Goal: Information Seeking & Learning: Check status

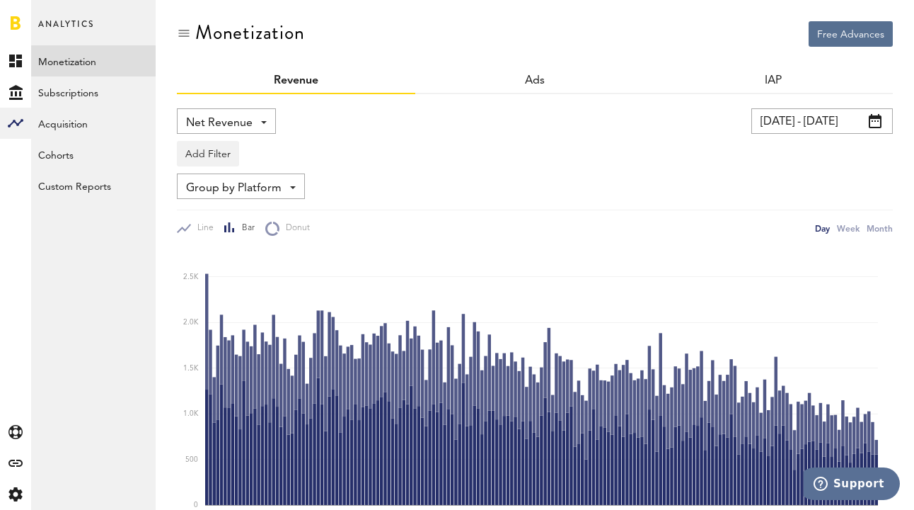
click at [820, 126] on input "[DATE] - [DATE]" at bounding box center [823, 120] width 142 height 25
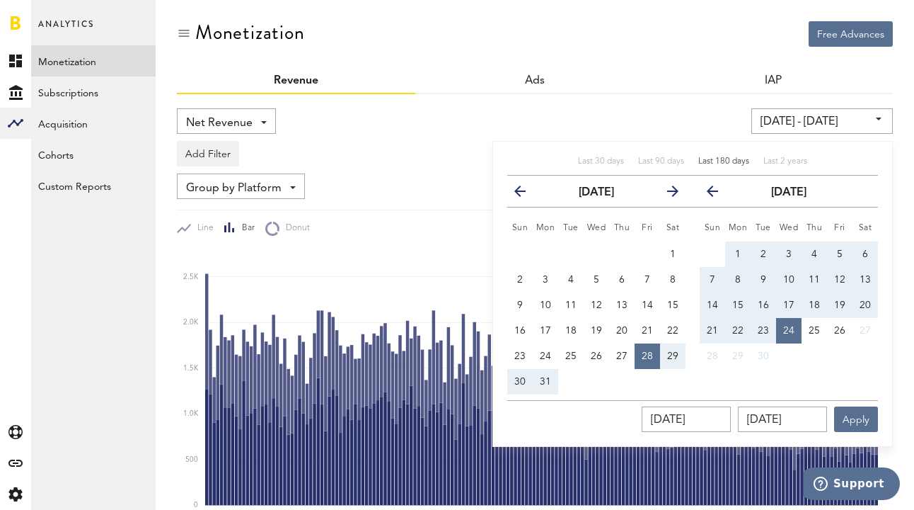
click at [728, 159] on span "Last 180 days" at bounding box center [724, 161] width 51 height 8
type input "29.03.25 - 25.09.25"
type input "29.03.2025"
type input "25.09.2025"
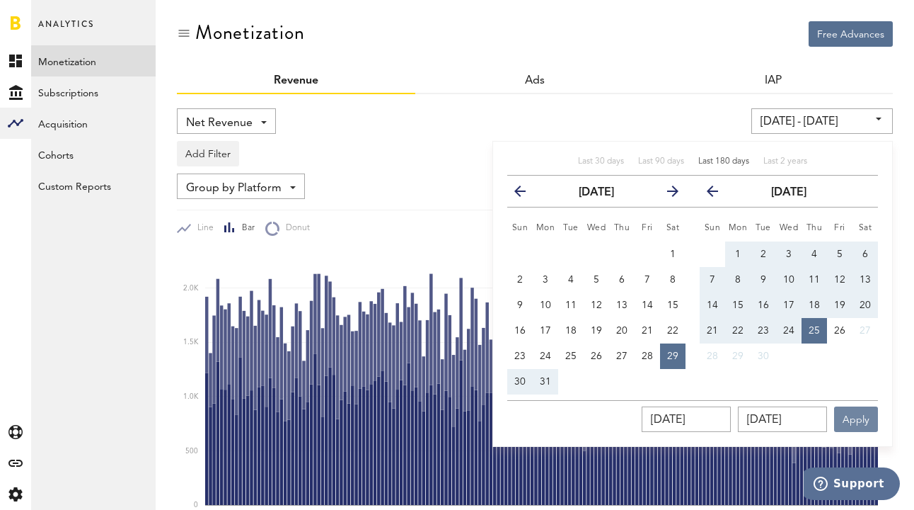
click at [858, 418] on button "Apply" at bounding box center [856, 418] width 44 height 25
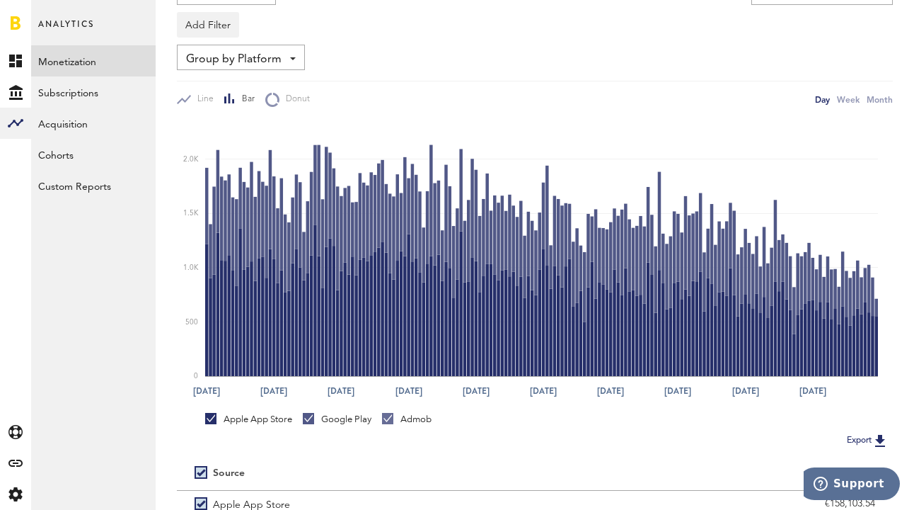
scroll to position [131, 0]
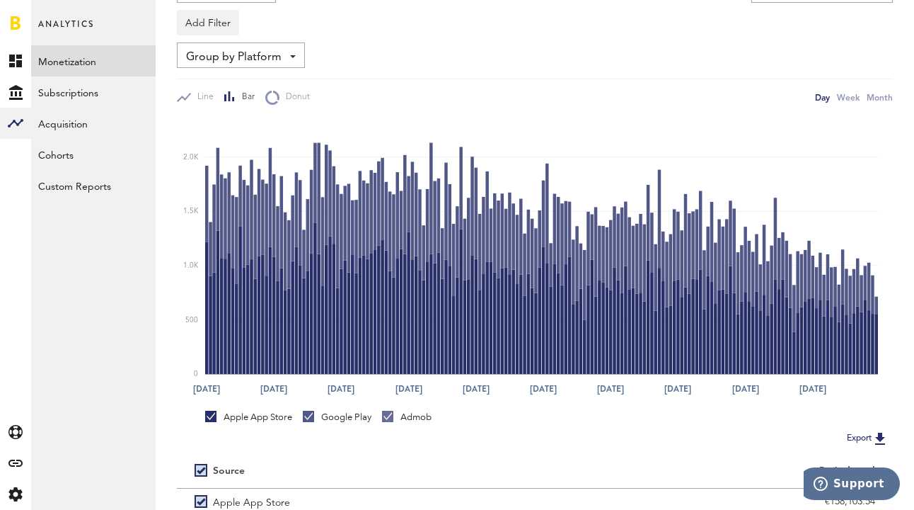
click at [880, 438] on img at bounding box center [880, 438] width 17 height 17
click at [16, 498] on icon at bounding box center [14, 494] width 13 height 14
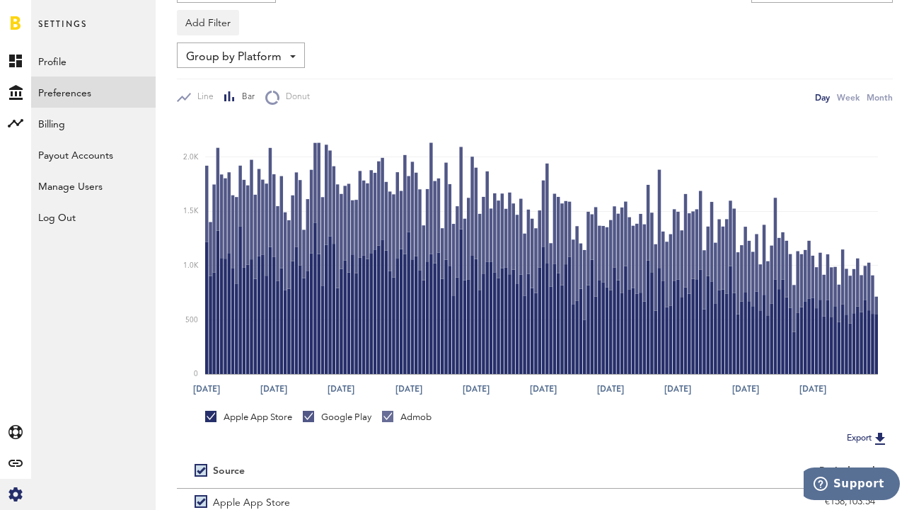
click at [53, 82] on link "Preferences" at bounding box center [93, 91] width 125 height 31
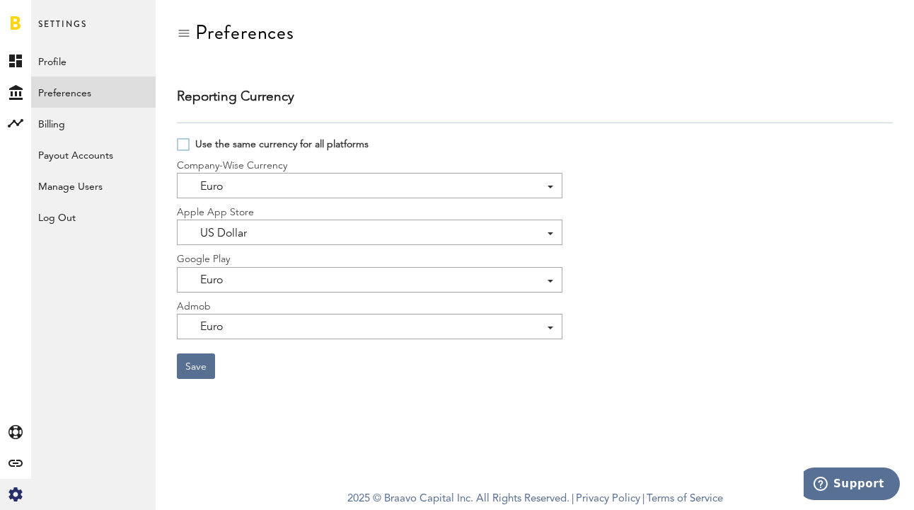
click at [263, 233] on div "US Dollar US Dollar Euro" at bounding box center [370, 231] width 386 height 25
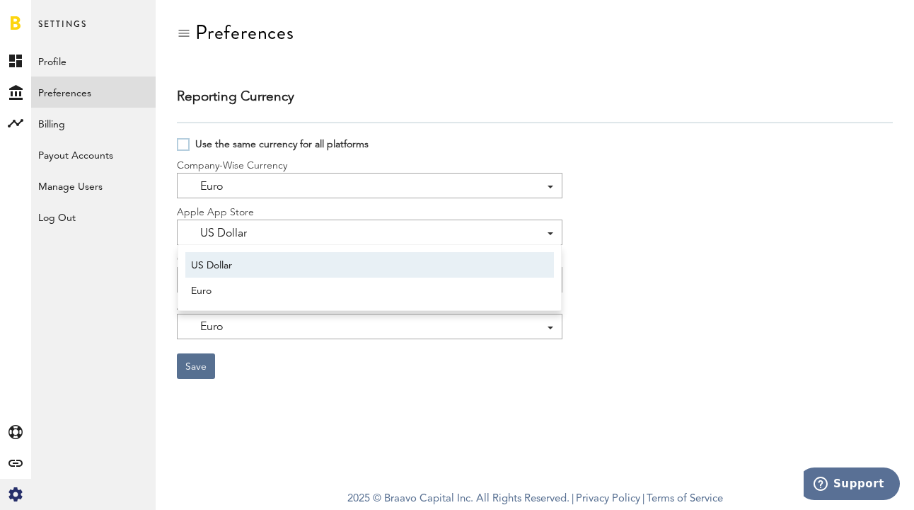
click at [263, 233] on div "US Dollar US Dollar Euro" at bounding box center [370, 231] width 386 height 25
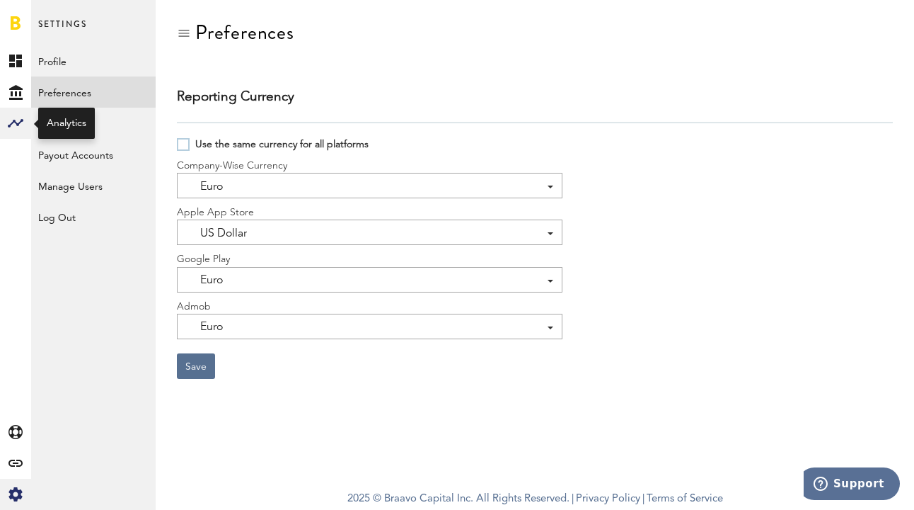
click at [16, 130] on rect at bounding box center [15, 123] width 17 height 17
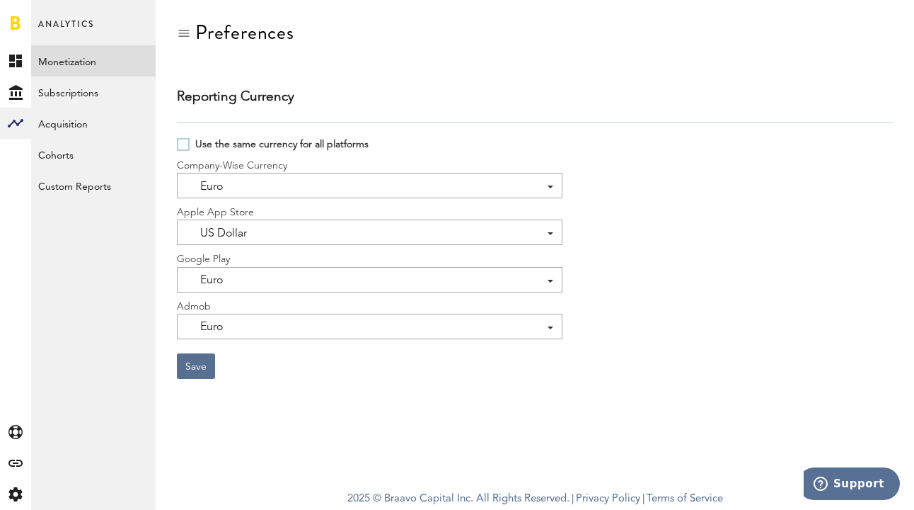
click at [61, 57] on link "Monetization" at bounding box center [93, 60] width 125 height 31
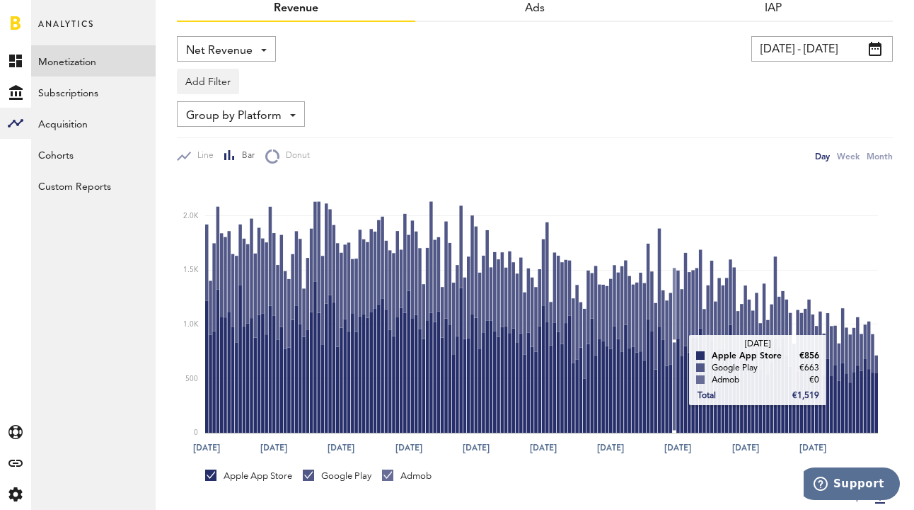
scroll to position [78, 0]
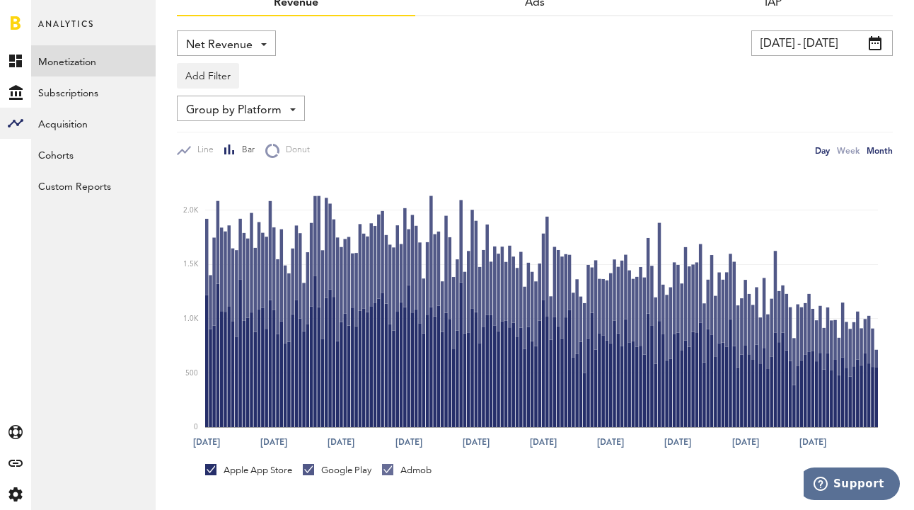
click at [883, 151] on div "Month" at bounding box center [880, 150] width 26 height 15
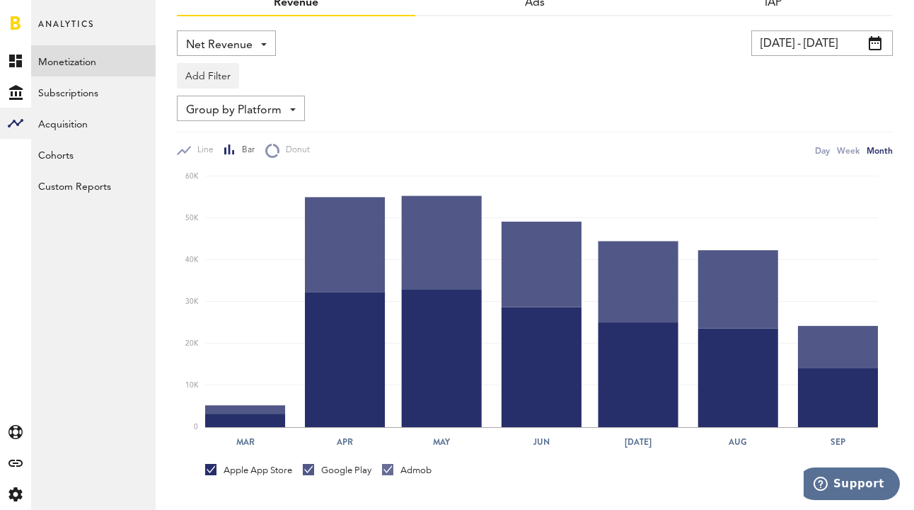
click at [856, 45] on input "29.03.25 - 25.09.25" at bounding box center [823, 42] width 142 height 25
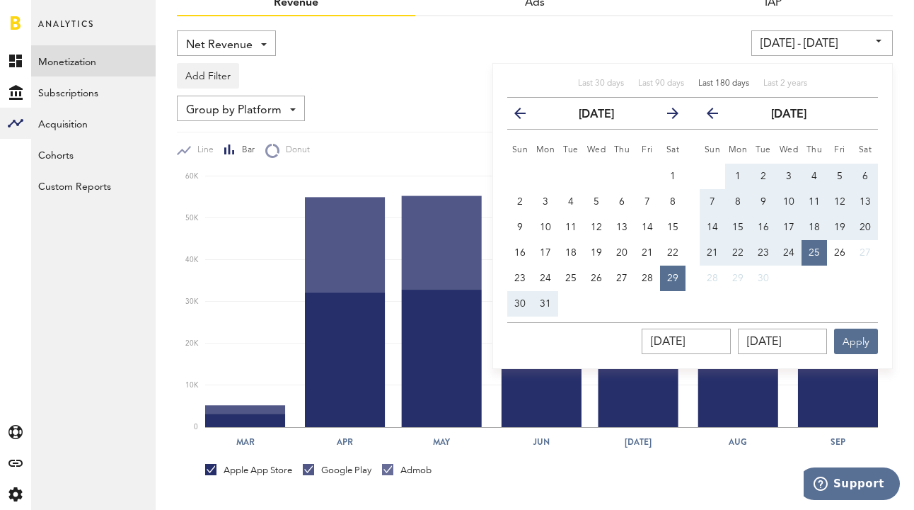
click at [701, 36] on div "29.03.25 - 25.09.25 Last 30 days Last 90 days Last 180 days Last 2 years previo…" at bounding box center [703, 42] width 379 height 25
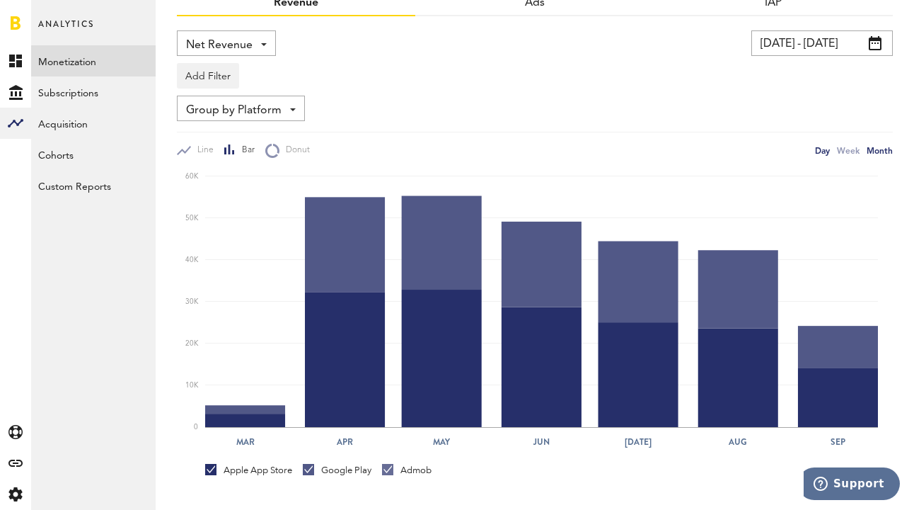
click at [825, 150] on div "Day" at bounding box center [822, 150] width 15 height 15
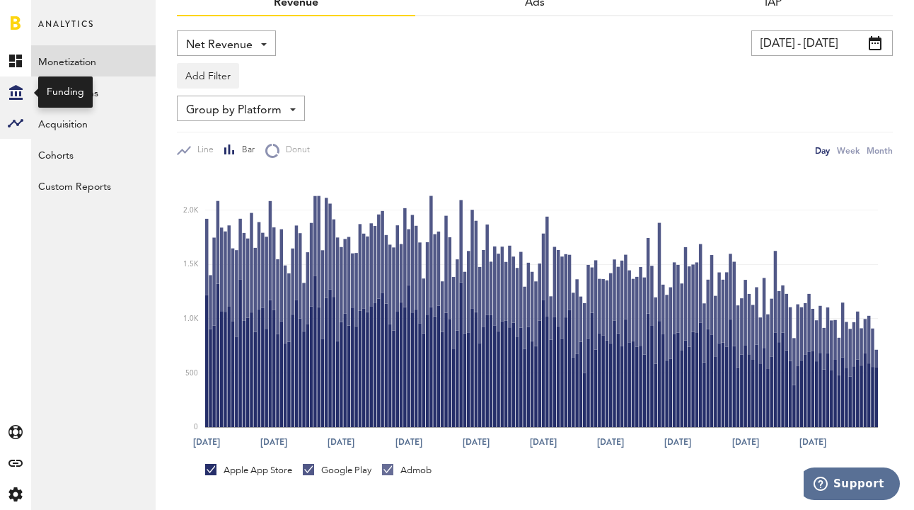
click at [12, 91] on icon "Created with Sketch." at bounding box center [15, 92] width 13 height 15
